Goal: Information Seeking & Learning: Compare options

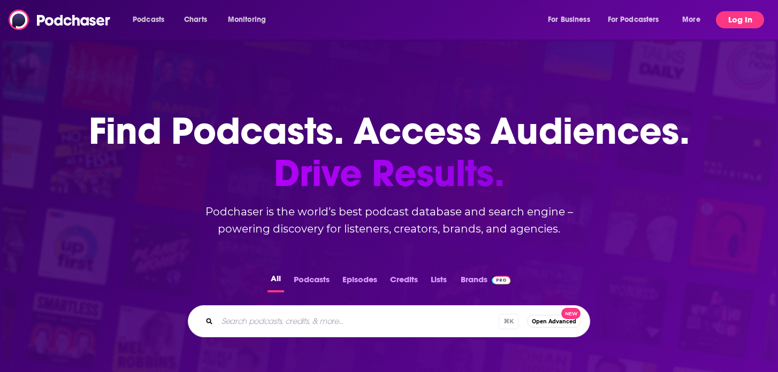
click at [728, 18] on button "Log In" at bounding box center [740, 19] width 48 height 17
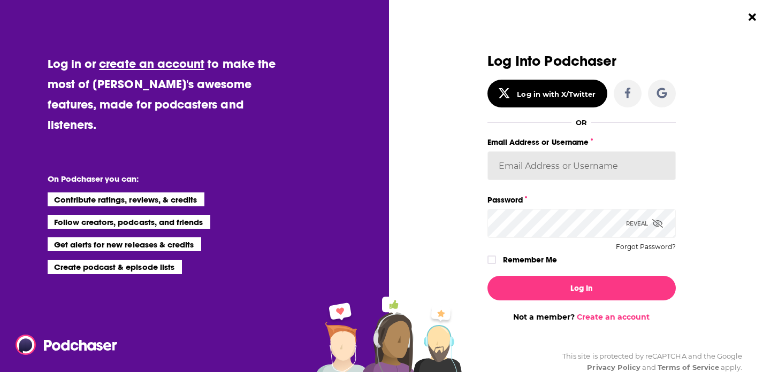
type input "bellagibb"
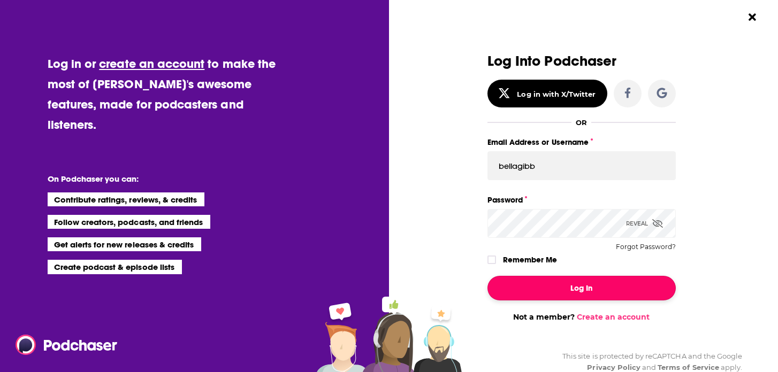
click at [611, 287] on button "Log In" at bounding box center [581, 288] width 188 height 25
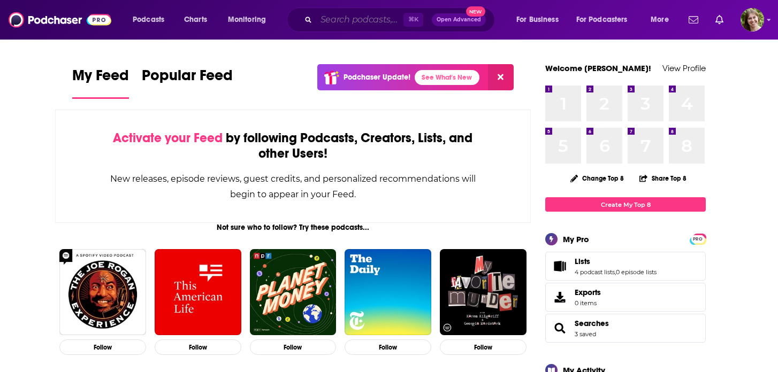
click at [372, 25] on input "Search podcasts, credits, & more..." at bounding box center [359, 19] width 87 height 17
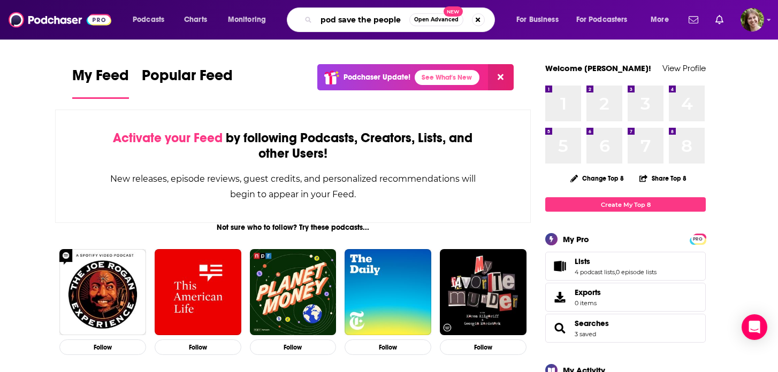
type input "pod save the people"
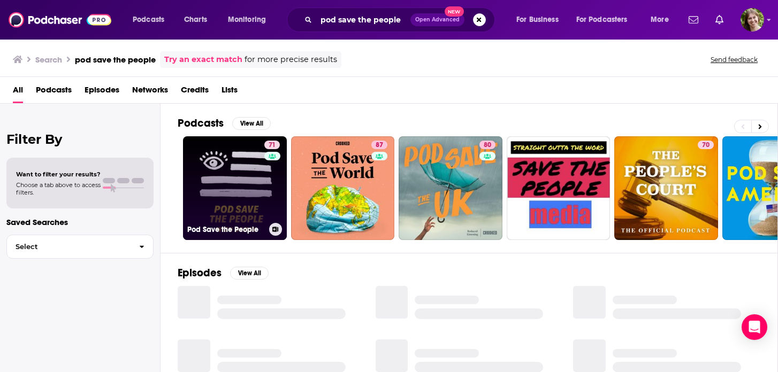
click at [261, 186] on link "71 Pod Save the People" at bounding box center [235, 188] width 104 height 104
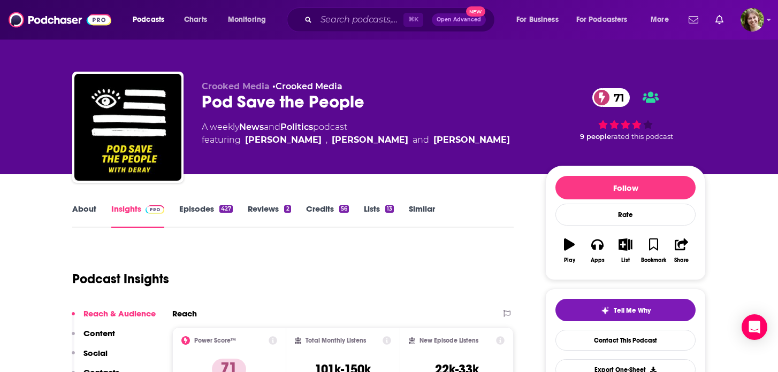
click at [199, 212] on link "Episodes 427" at bounding box center [205, 216] width 53 height 25
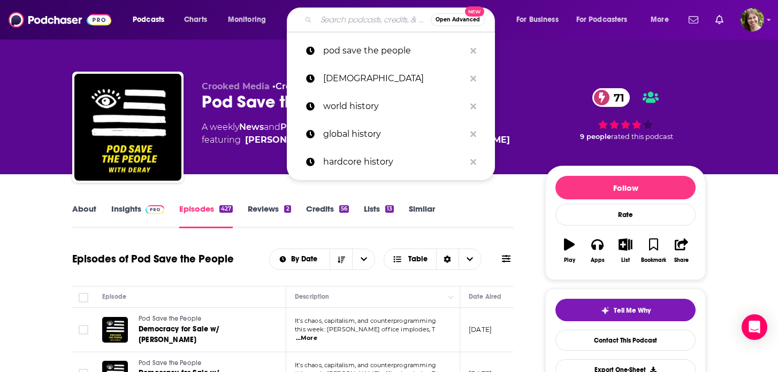
click at [317, 17] on input "Search podcasts, credits, & more..." at bounding box center [373, 19] width 114 height 17
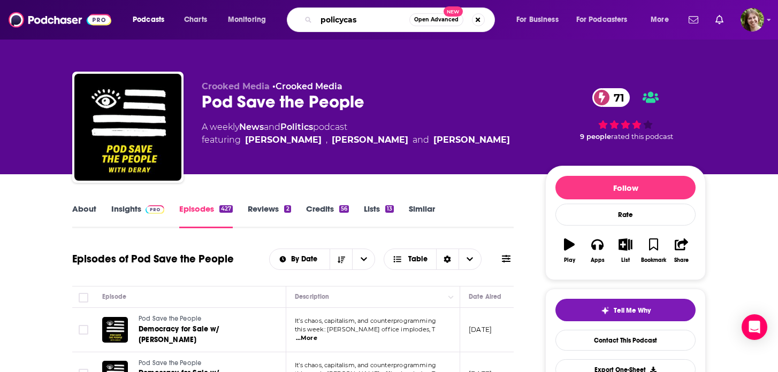
type input "policycast"
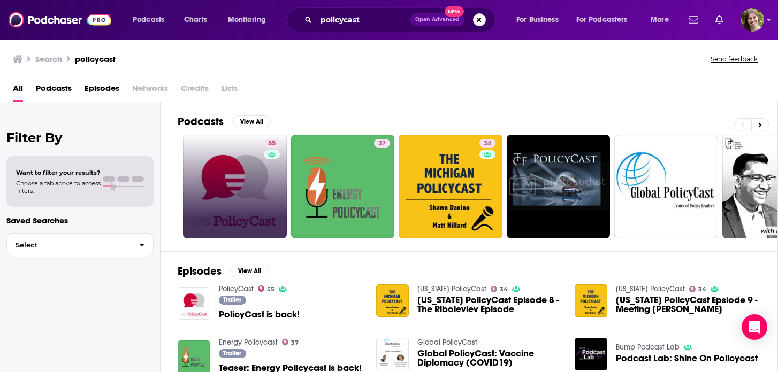
click at [257, 168] on link "55" at bounding box center [235, 187] width 104 height 104
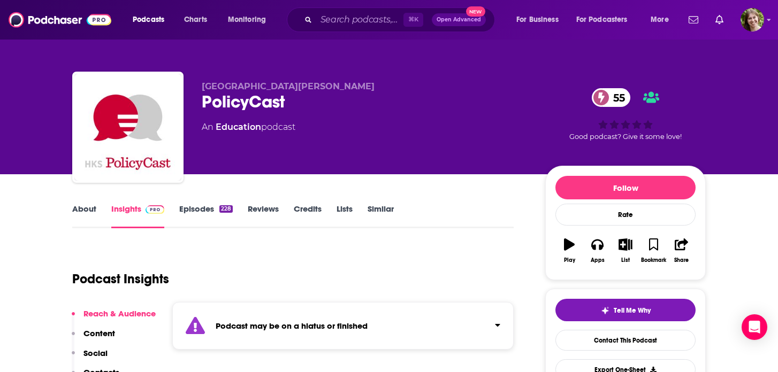
click at [390, 208] on link "Similar" at bounding box center [380, 216] width 26 height 25
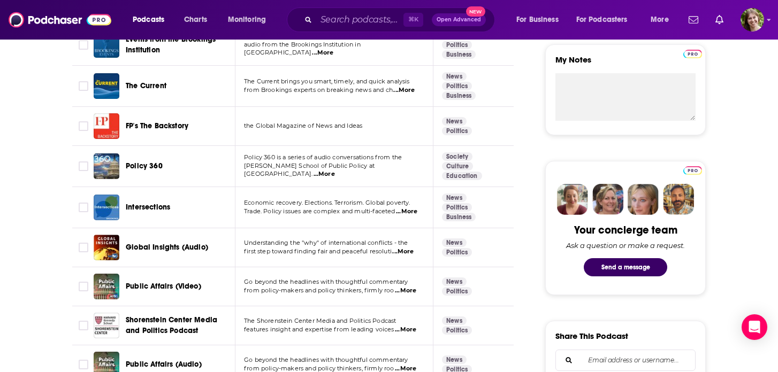
scroll to position [388, 0]
